Goal: Find specific page/section: Find specific page/section

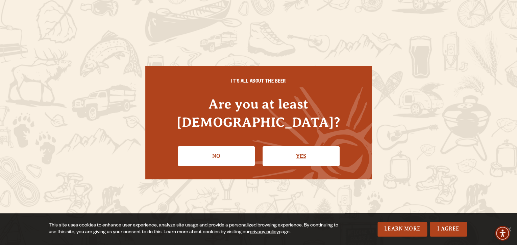
click at [290, 152] on link "Yes" at bounding box center [300, 157] width 77 height 20
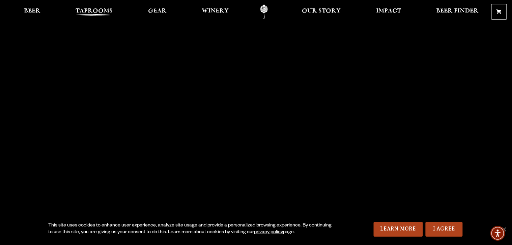
click at [101, 11] on span "Taprooms" at bounding box center [94, 10] width 37 height 5
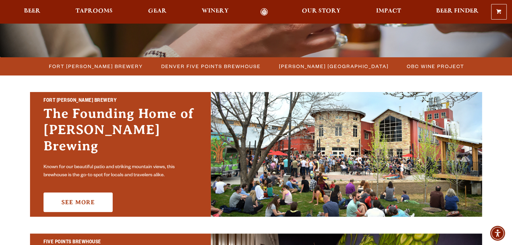
scroll to position [216, 0]
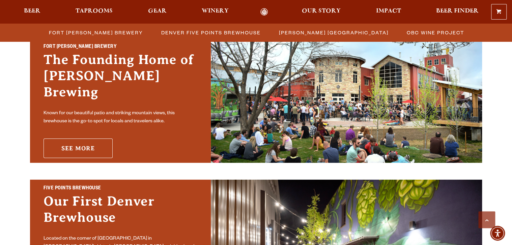
click at [88, 141] on link "See More" at bounding box center [78, 149] width 69 height 20
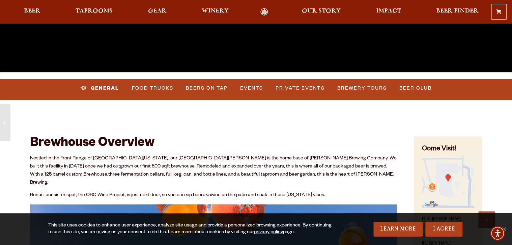
scroll to position [243, 0]
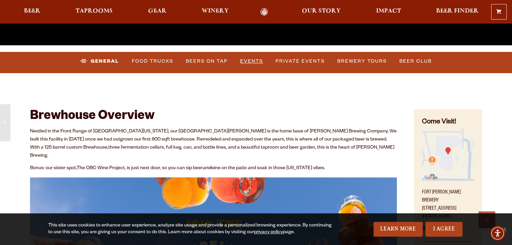
click at [258, 65] on link "Events" at bounding box center [252, 62] width 28 height 16
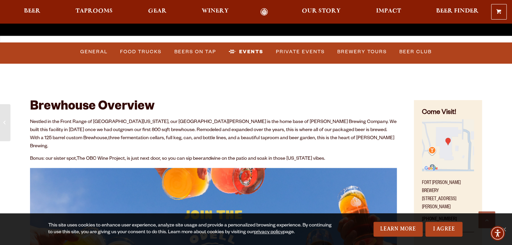
scroll to position [226, 0]
